Goal: Information Seeking & Learning: Find specific fact

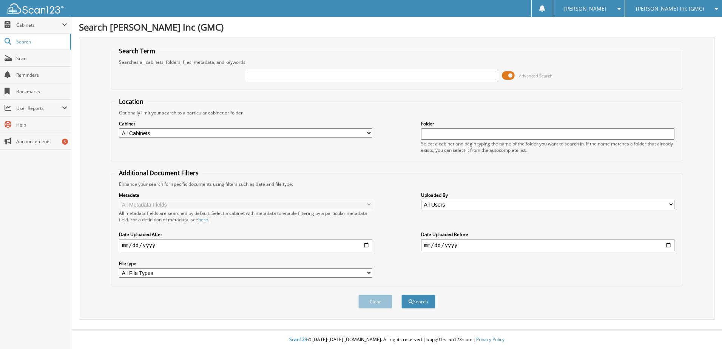
click at [297, 75] on input "text" at bounding box center [371, 75] width 253 height 11
type input "g78174a"
click at [402, 295] on button "Search" at bounding box center [419, 302] width 34 height 14
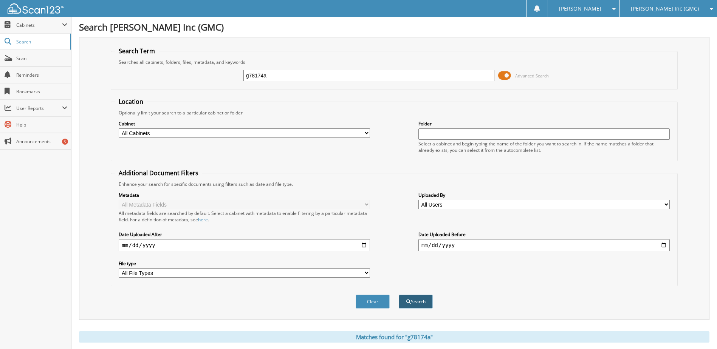
click at [420, 306] on button "Search" at bounding box center [416, 302] width 34 height 14
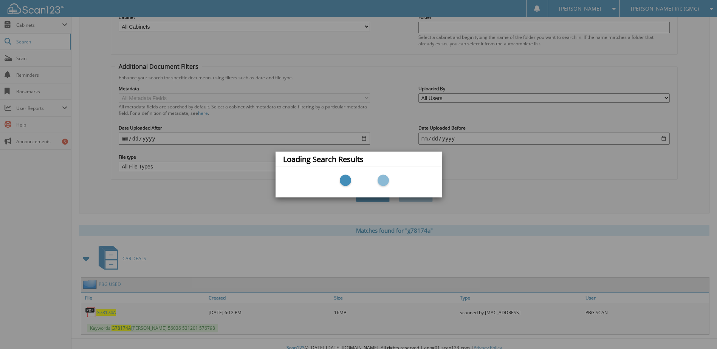
scroll to position [115, 0]
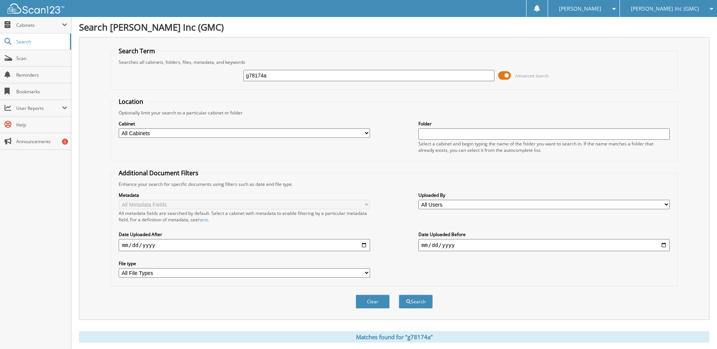
scroll to position [115, 0]
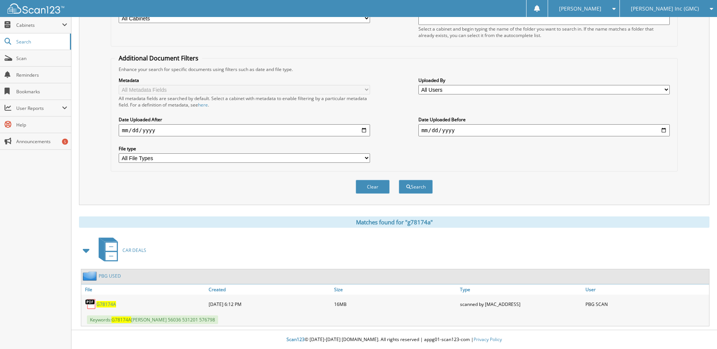
click at [105, 310] on div "G78174A" at bounding box center [143, 304] width 125 height 15
click at [106, 306] on span "G78174A" at bounding box center [106, 304] width 20 height 6
